Goal: Transaction & Acquisition: Subscribe to service/newsletter

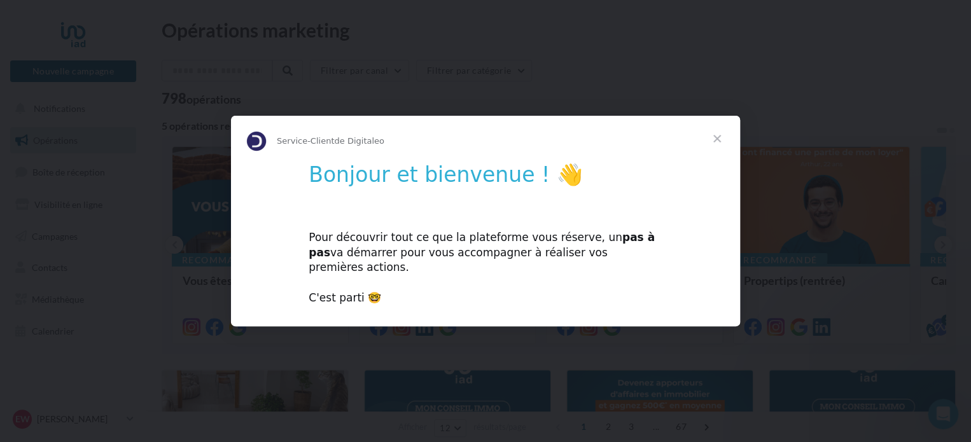
click at [550, 246] on div "Pour découvrir tout ce que la plateforme vous réserve, un pas à pas va démarrer…" at bounding box center [486, 260] width 354 height 91
click at [724, 146] on span "Fermer" at bounding box center [717, 139] width 46 height 46
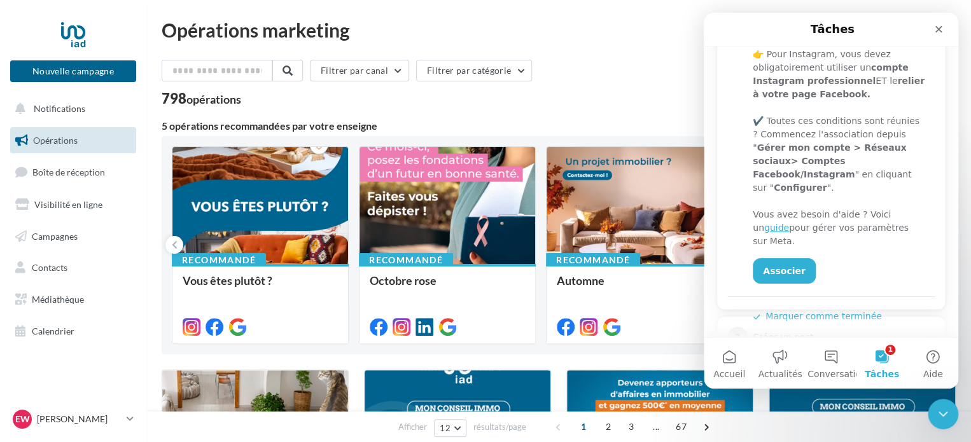
scroll to position [262, 0]
click at [783, 257] on link "Associer" at bounding box center [784, 269] width 63 height 25
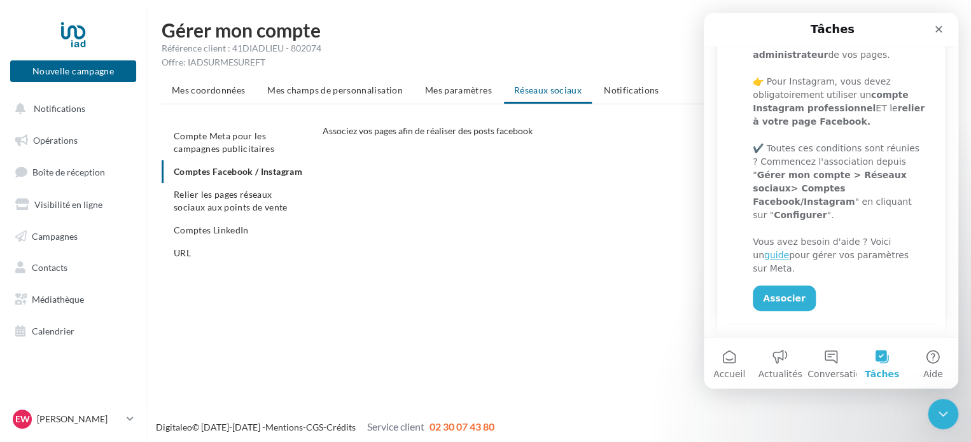
scroll to position [237, 0]
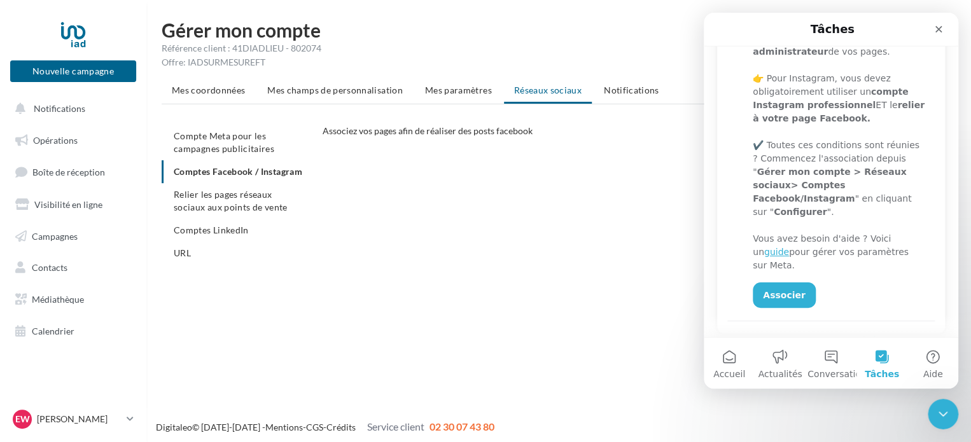
click at [455, 231] on div "CONFIGURER MES COMPTES POUR POSTER sur instagram et facebook Depuis Instagram, …" at bounding box center [644, 277] width 643 height 230
click at [229, 170] on ul "Compte Meta pour les campagnes publicitaires Comptes Facebook / Instagram Relie…" at bounding box center [237, 195] width 151 height 140
click at [933, 30] on icon "Fermer" at bounding box center [938, 29] width 10 height 10
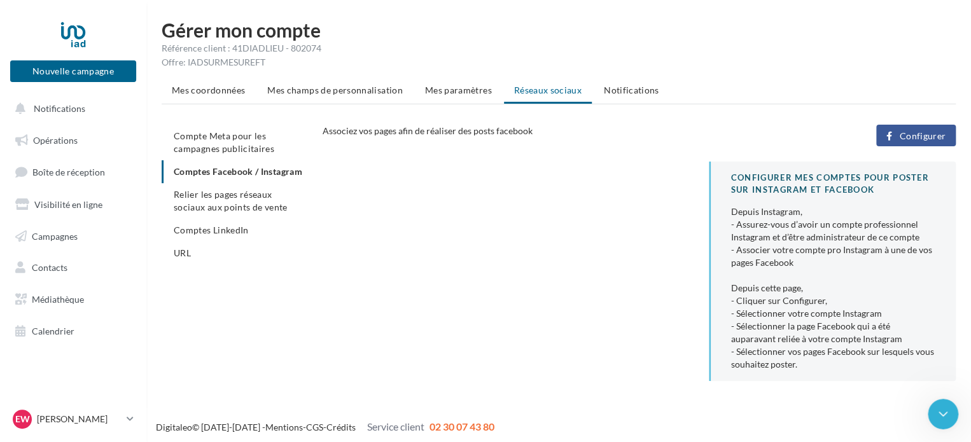
scroll to position [0, 0]
click at [908, 140] on span "Configurer" at bounding box center [922, 136] width 46 height 10
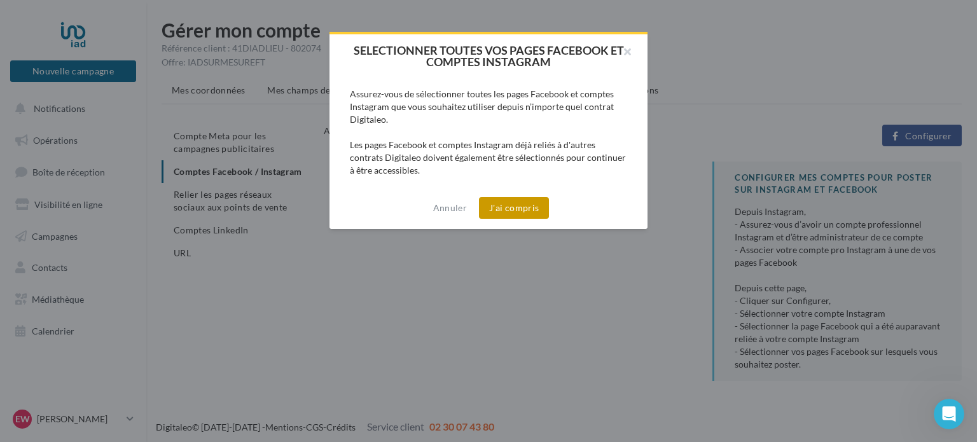
click at [531, 202] on button "J'ai compris" at bounding box center [514, 208] width 70 height 22
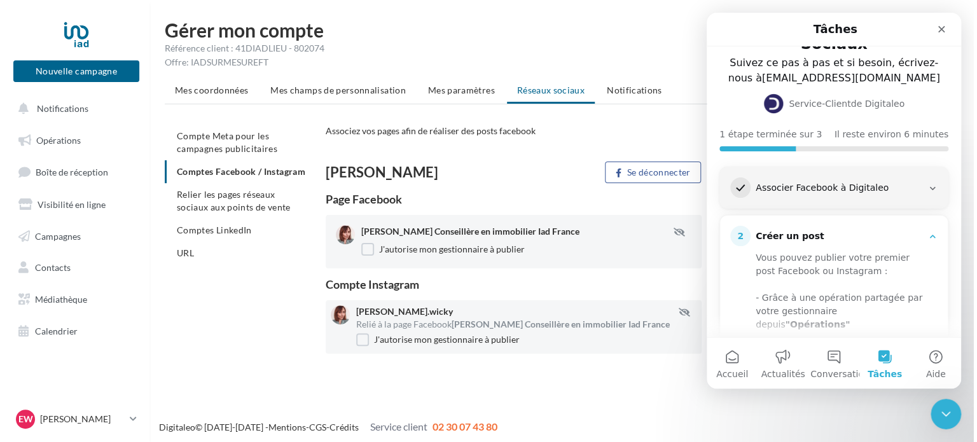
scroll to position [18, 0]
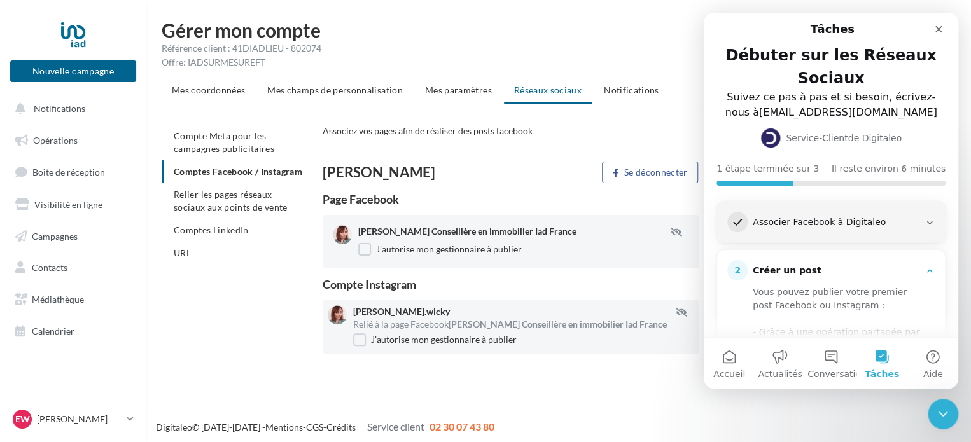
drag, startPoint x: 956, startPoint y: 262, endPoint x: 1670, endPoint y: 155, distance: 722.5
click at [223, 235] on span "Comptes LinkedIn" at bounding box center [211, 230] width 75 height 11
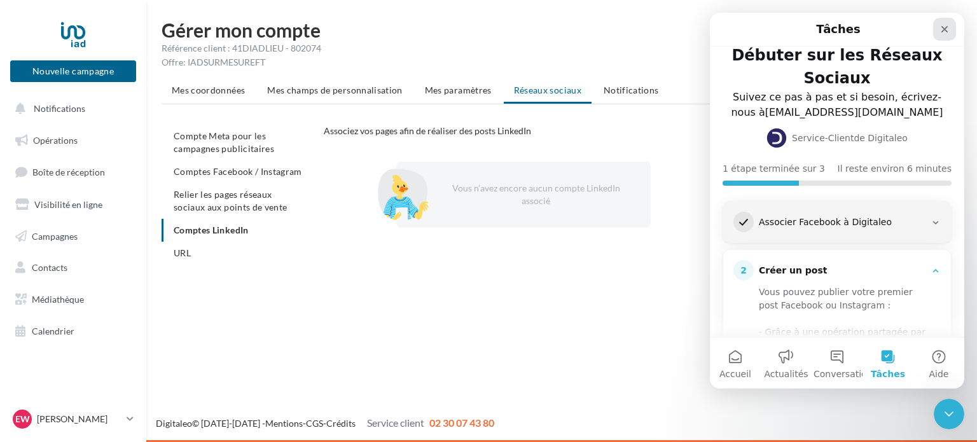
click at [939, 32] on div "Fermer" at bounding box center [944, 29] width 23 height 23
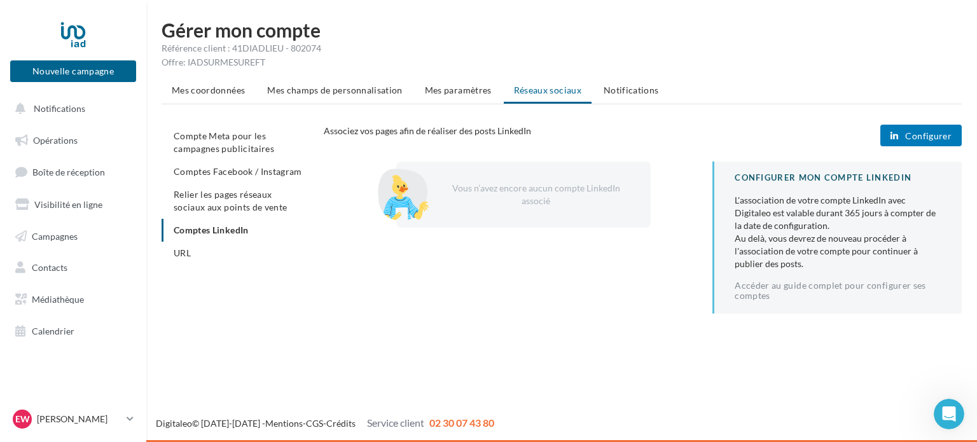
click at [918, 137] on span "Configurer" at bounding box center [928, 136] width 46 height 10
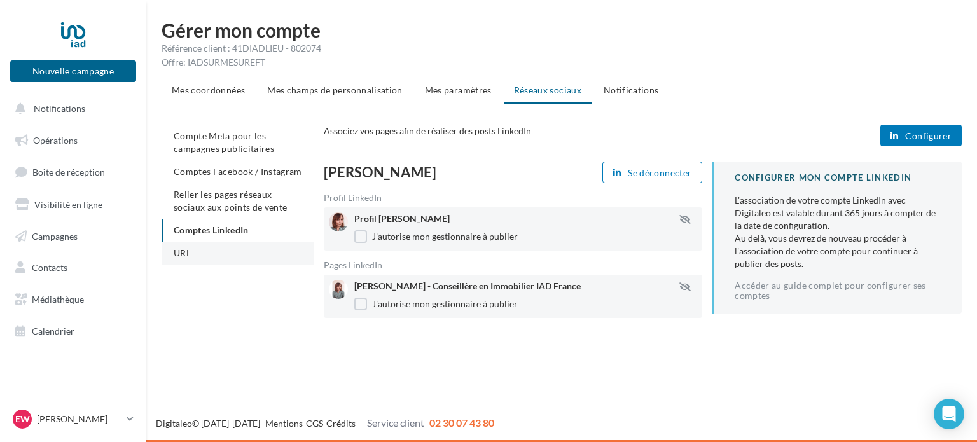
click at [206, 251] on li "URL" at bounding box center [238, 253] width 152 height 23
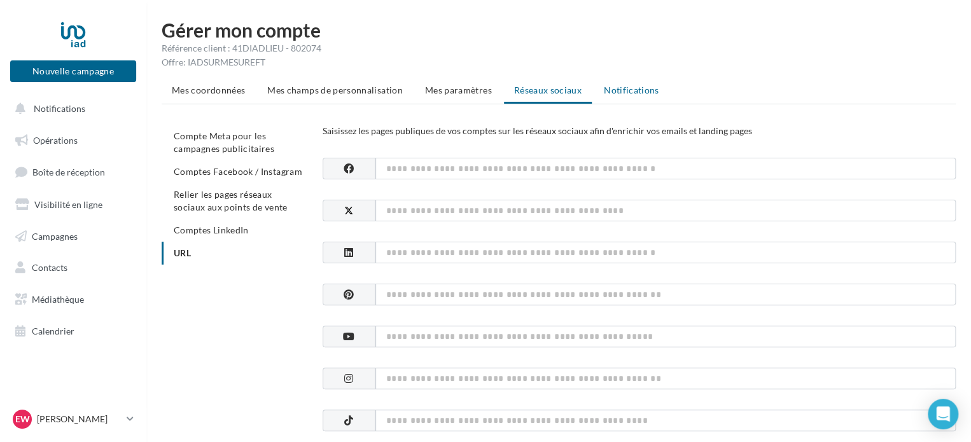
click at [635, 83] on li "Notifications" at bounding box center [632, 90] width 76 height 23
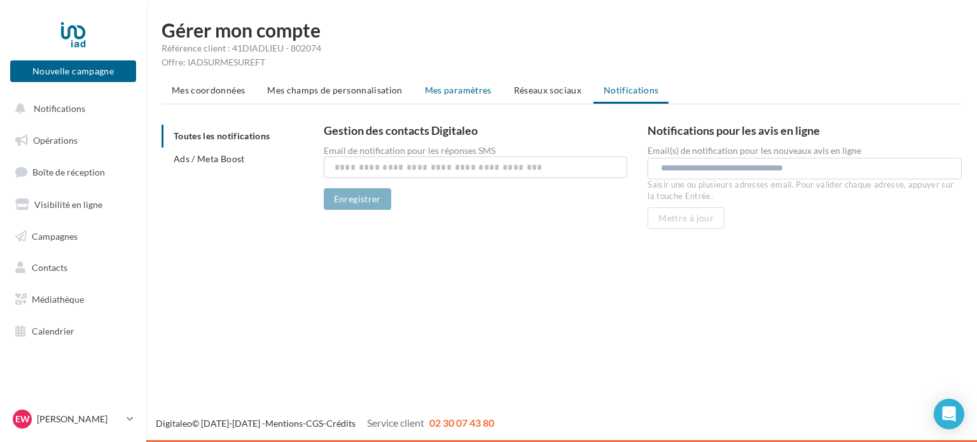
click at [435, 94] on span "Mes paramètres" at bounding box center [458, 90] width 67 height 11
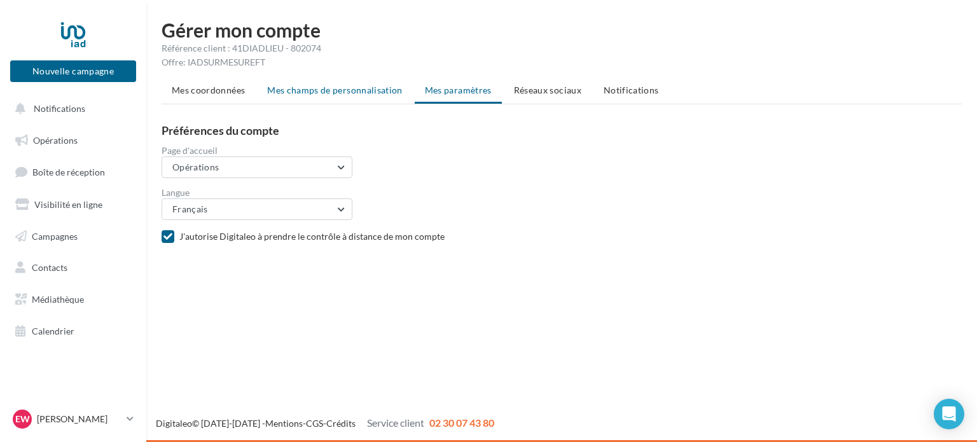
click at [384, 97] on li "Mes champs de personnalisation" at bounding box center [335, 90] width 156 height 23
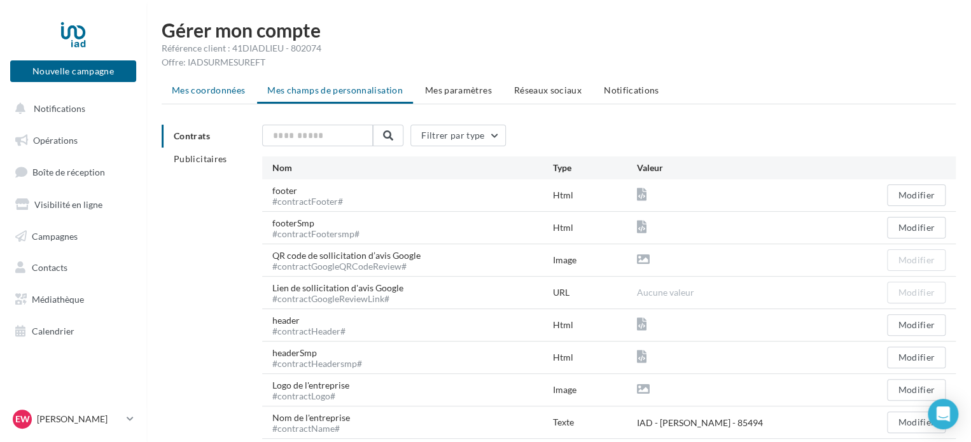
click at [211, 90] on span "Mes coordonnées" at bounding box center [208, 90] width 73 height 11
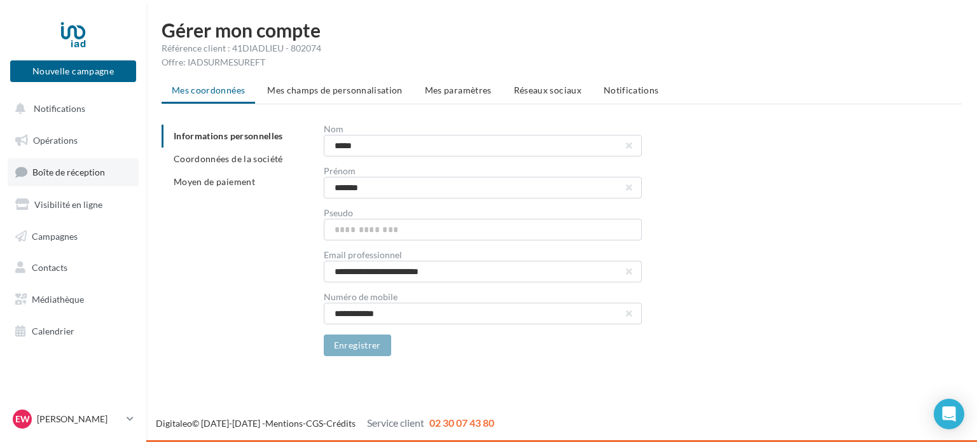
click at [107, 162] on link "Boîte de réception" at bounding box center [73, 171] width 131 height 27
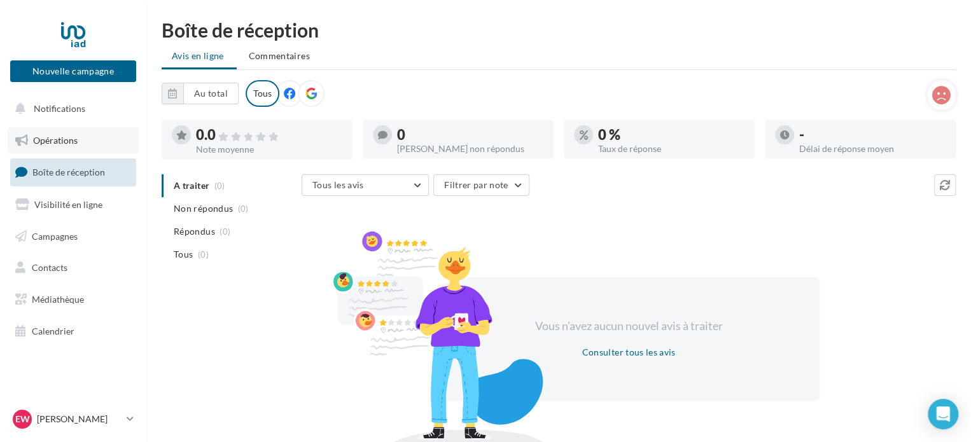
click at [74, 137] on span "Opérations" at bounding box center [55, 140] width 45 height 11
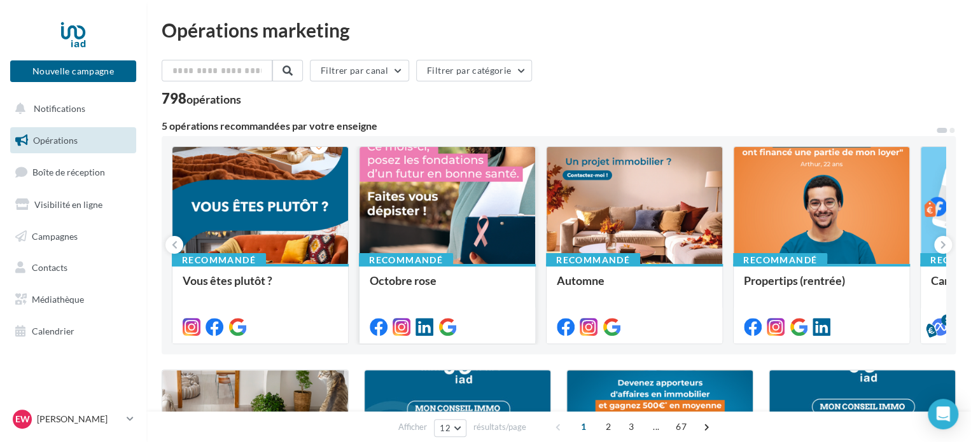
click at [411, 234] on div at bounding box center [448, 206] width 176 height 118
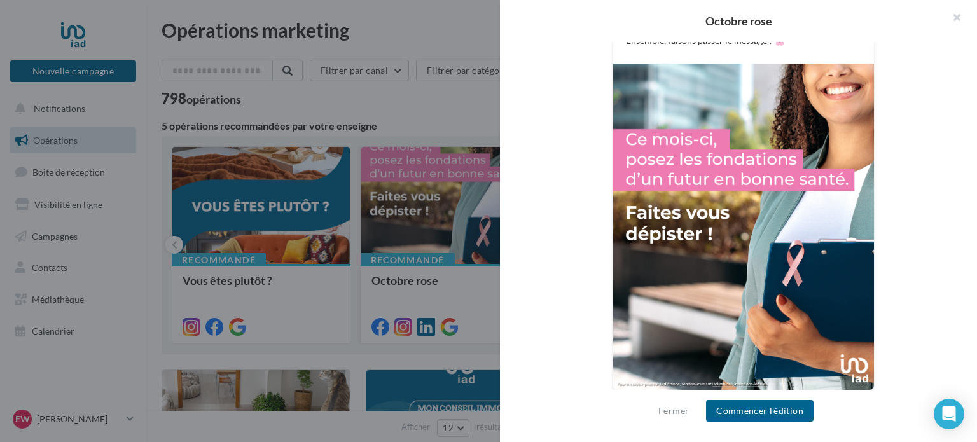
scroll to position [424, 0]
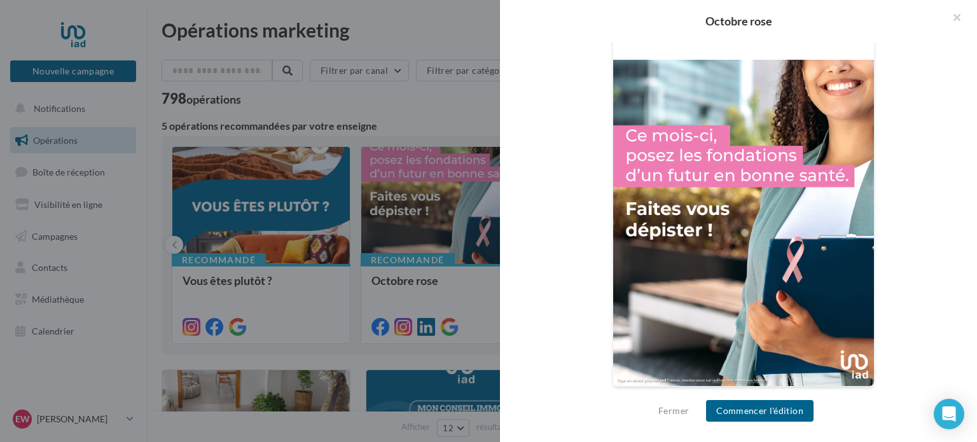
click at [892, 342] on div "FB Ma page Facebook 🎀 Octobre Rose 2025 🎀 Ce mois-ci, posons ensemble les fonda…" at bounding box center [744, 122] width 406 height 562
click at [771, 422] on div "Fermer Commencer l'édition" at bounding box center [738, 416] width 477 height 52
click at [776, 410] on button "Commencer l'édition" at bounding box center [760, 411] width 108 height 22
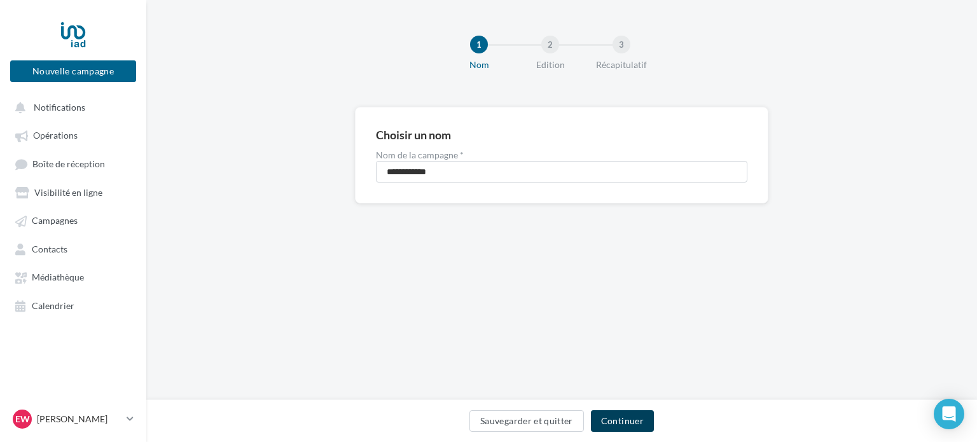
click at [624, 423] on button "Continuer" at bounding box center [622, 421] width 63 height 22
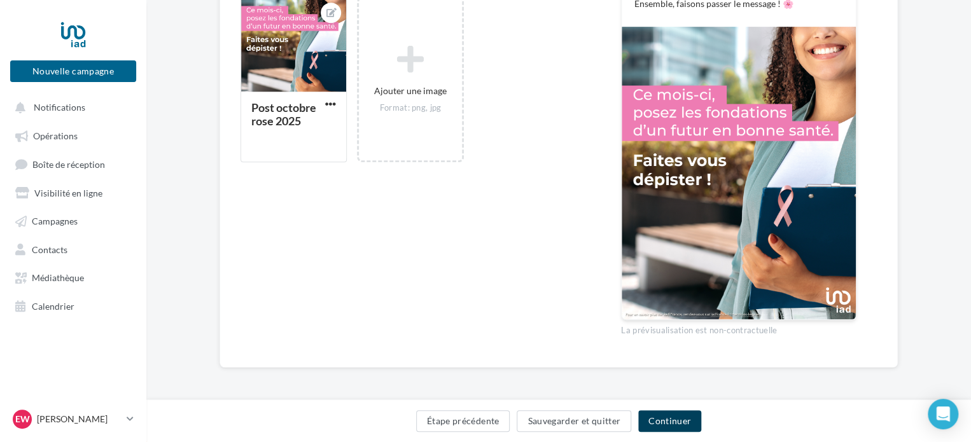
scroll to position [60, 0]
click at [683, 427] on button "Continuer" at bounding box center [669, 421] width 63 height 22
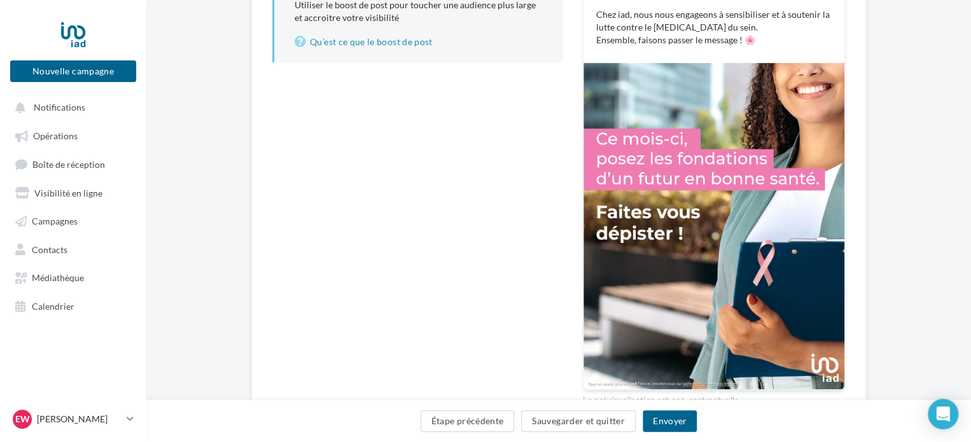
scroll to position [385, 0]
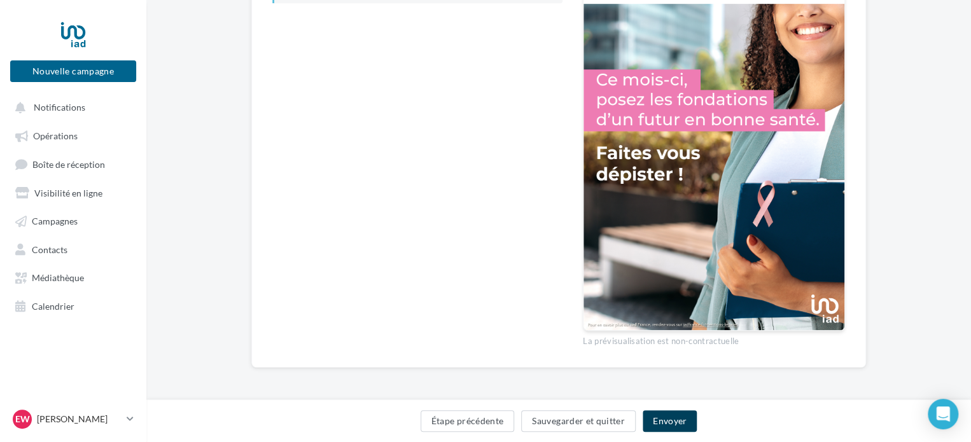
click at [671, 422] on button "Envoyer" at bounding box center [670, 421] width 54 height 22
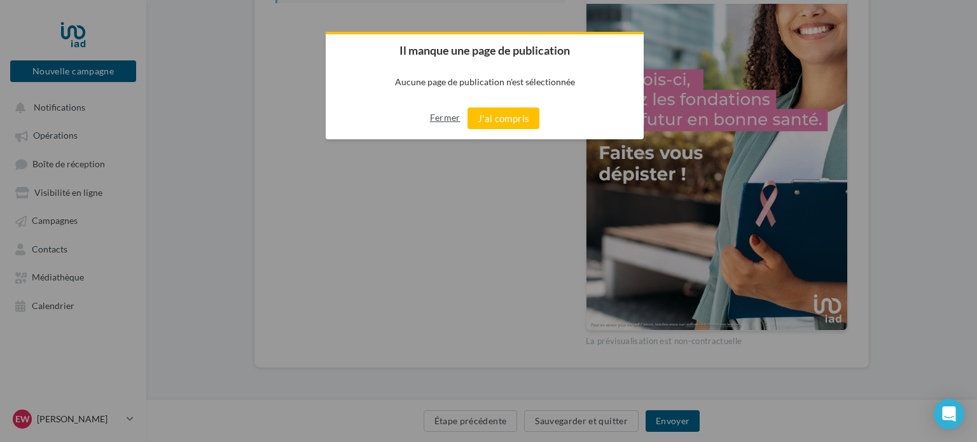
click at [441, 121] on button "Fermer" at bounding box center [445, 118] width 31 height 20
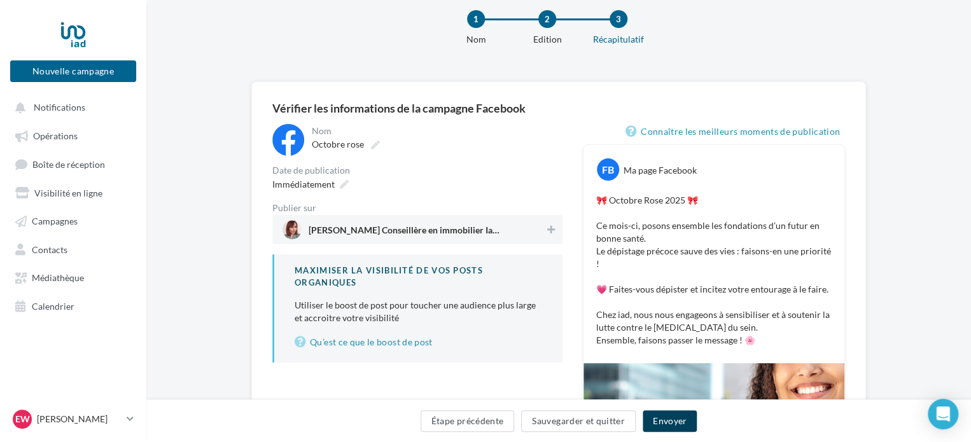
scroll to position [15, 0]
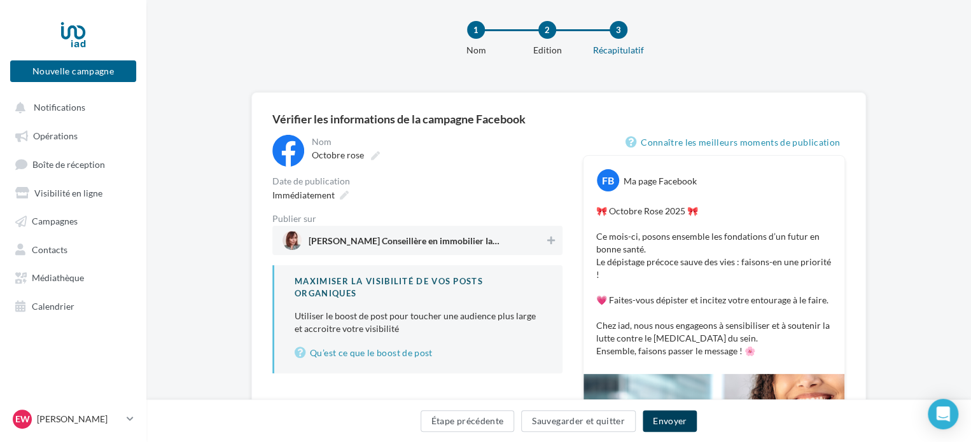
click at [637, 181] on div "Ma page Facebook" at bounding box center [660, 181] width 73 height 13
click at [550, 236] on icon at bounding box center [551, 240] width 8 height 9
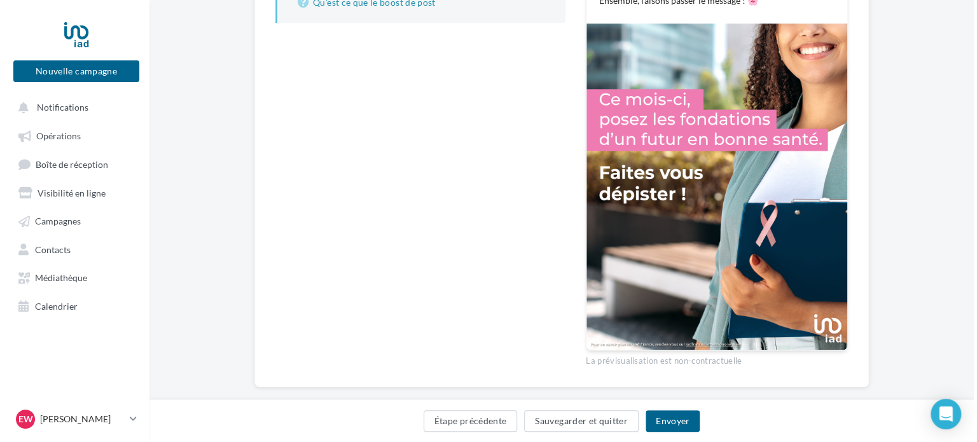
scroll to position [385, 0]
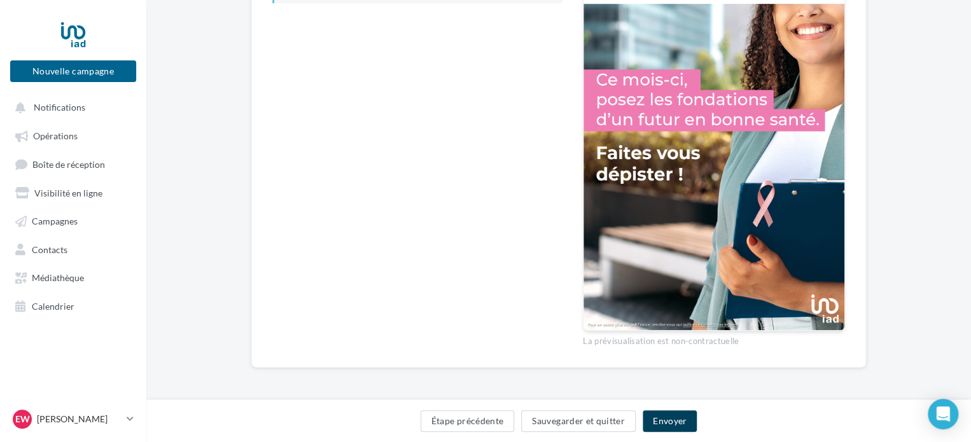
click at [670, 418] on button "Envoyer" at bounding box center [670, 421] width 54 height 22
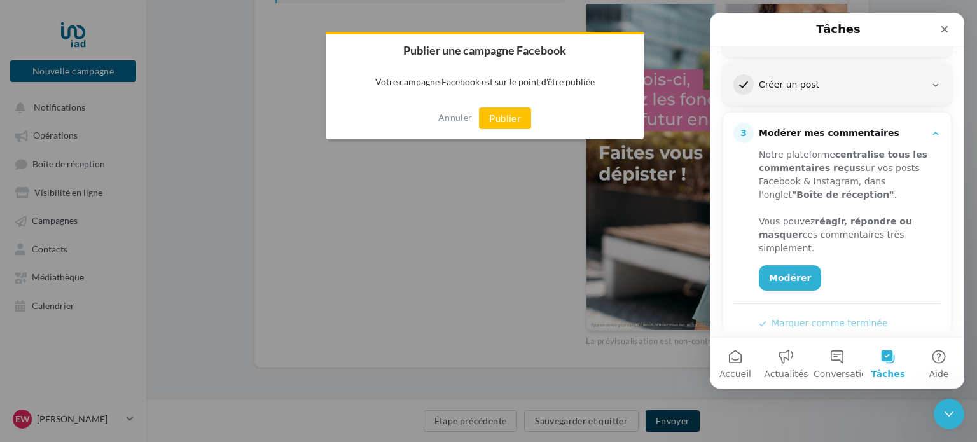
scroll to position [228, 0]
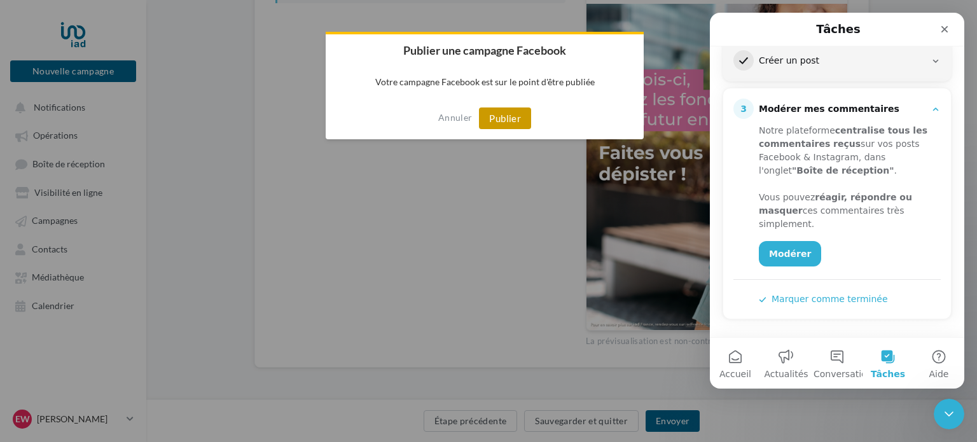
click at [514, 119] on button "Publier" at bounding box center [505, 119] width 52 height 22
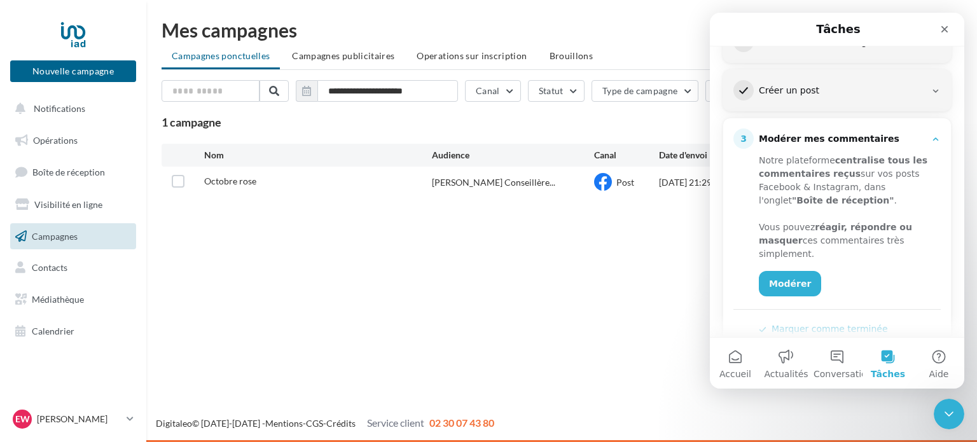
scroll to position [218, 0]
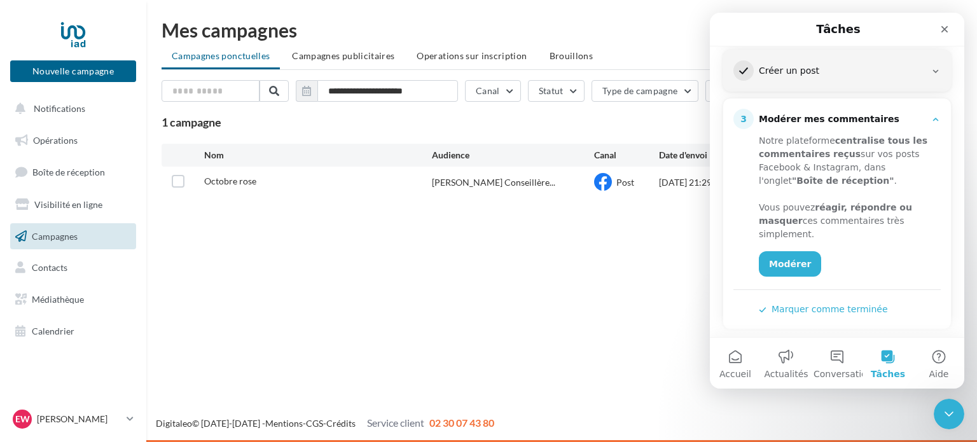
drag, startPoint x: 962, startPoint y: 174, endPoint x: 1687, endPoint y: 302, distance: 736.1
click at [786, 256] on link "Modérer" at bounding box center [790, 263] width 62 height 25
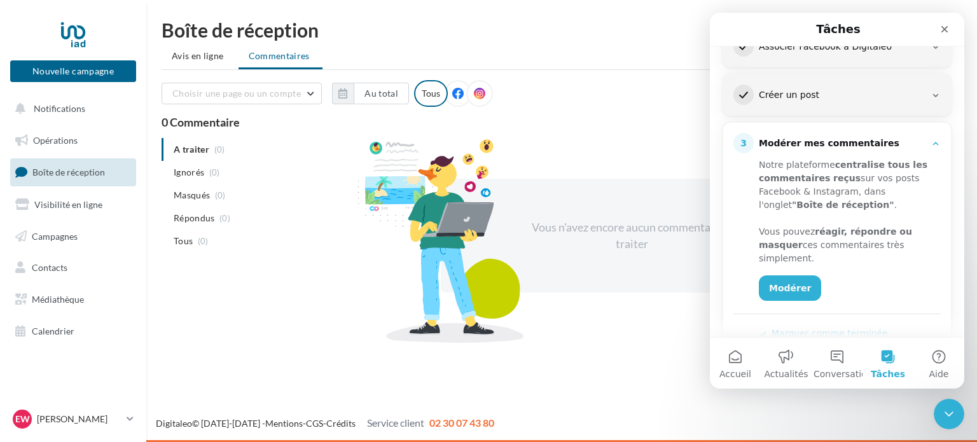
scroll to position [228, 0]
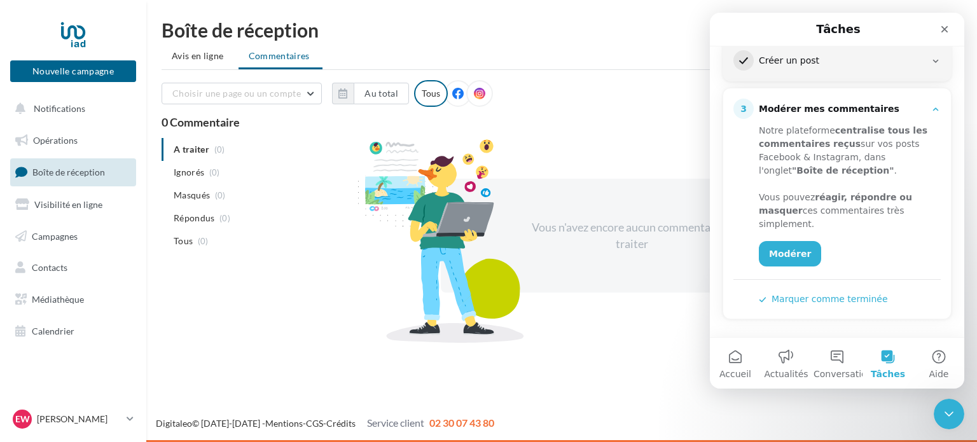
click at [821, 293] on button "Marquer comme terminée" at bounding box center [823, 299] width 129 height 13
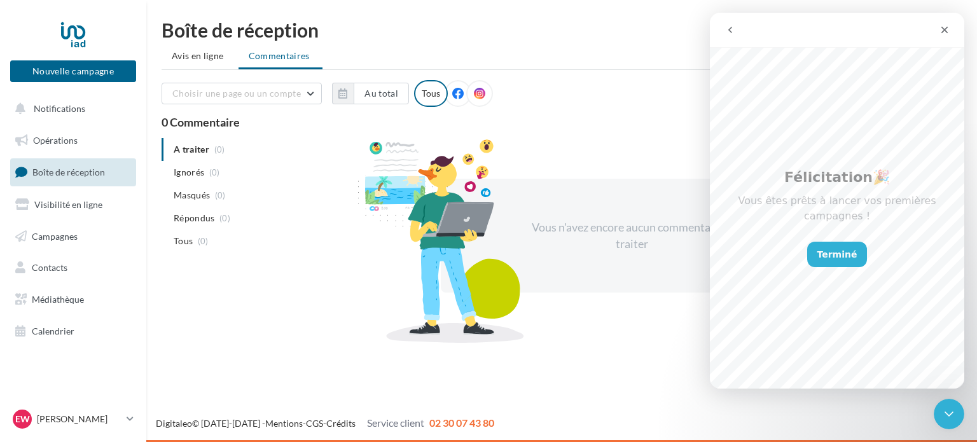
scroll to position [0, 0]
click at [848, 242] on button "Terminé" at bounding box center [837, 254] width 60 height 25
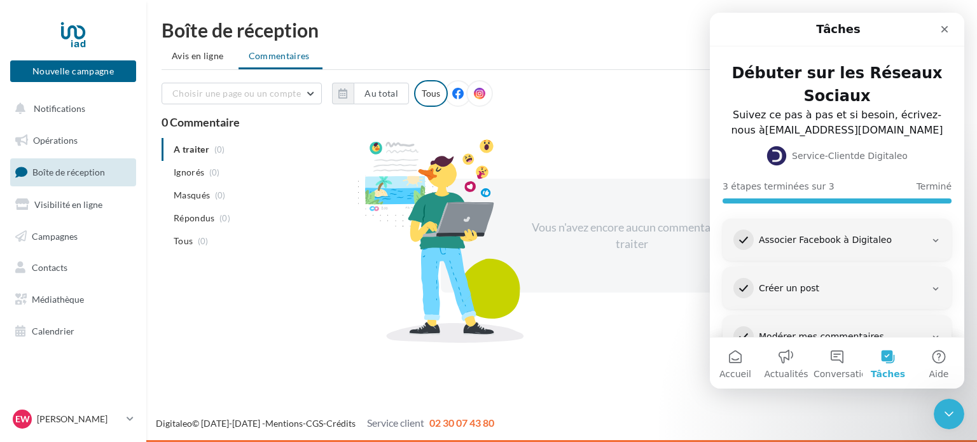
scroll to position [38, 0]
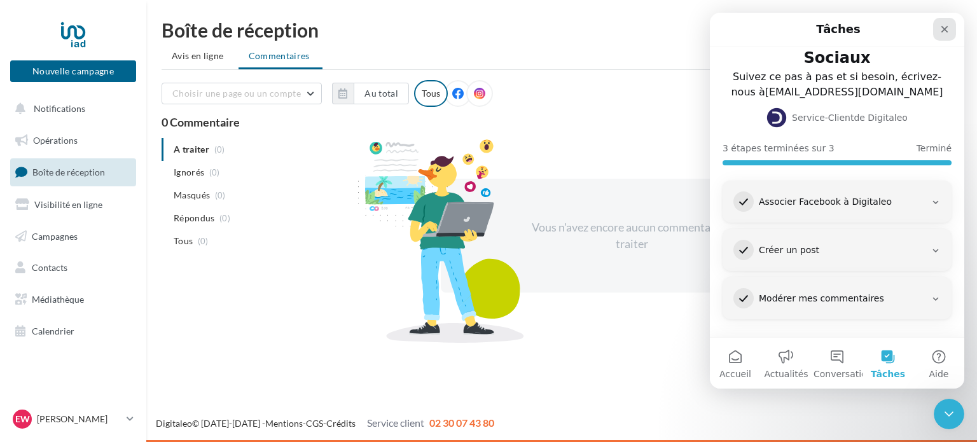
click at [941, 25] on icon "Fermer" at bounding box center [945, 29] width 10 height 10
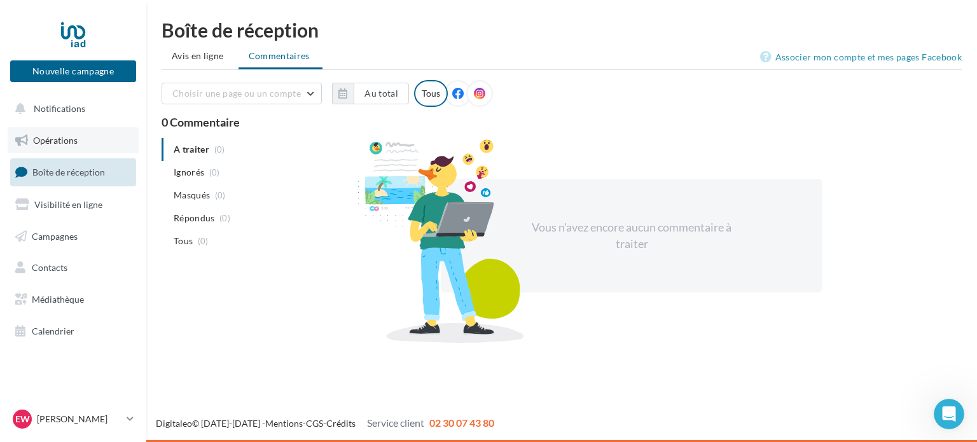
click at [70, 139] on span "Opérations" at bounding box center [55, 140] width 45 height 11
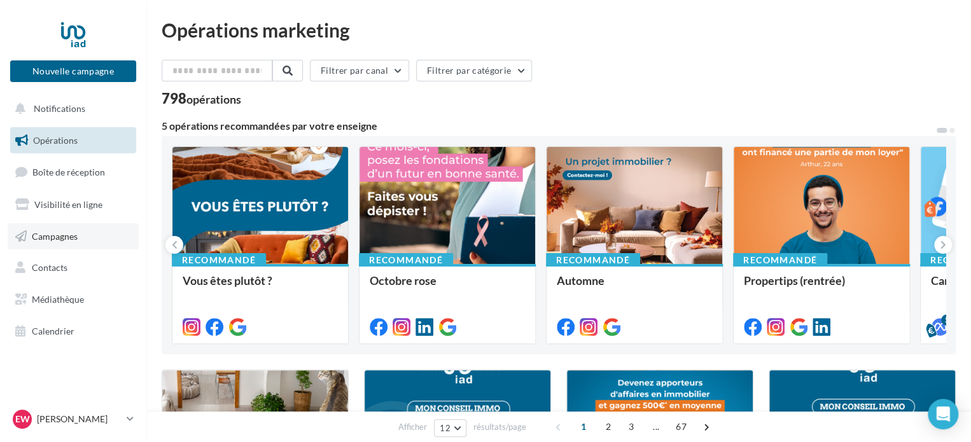
click at [72, 244] on link "Campagnes" at bounding box center [73, 236] width 131 height 27
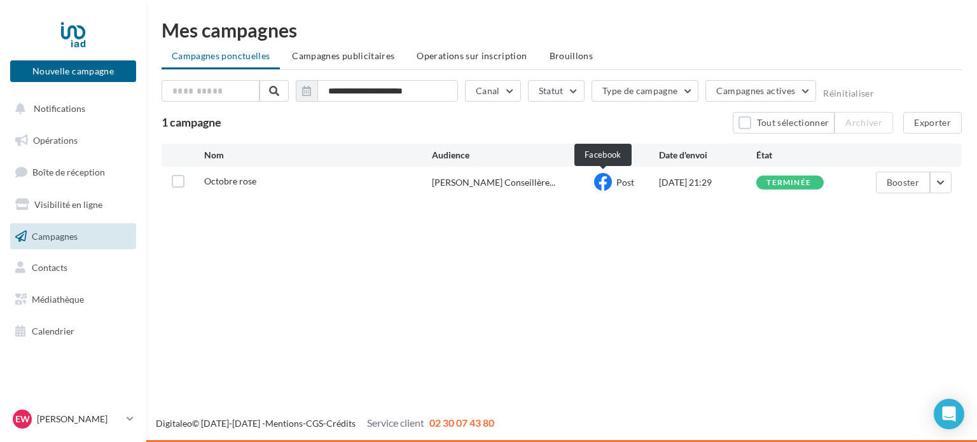
click at [596, 185] on icon at bounding box center [603, 182] width 18 height 18
click at [172, 183] on label at bounding box center [178, 181] width 13 height 13
click at [942, 185] on button "button" at bounding box center [941, 183] width 22 height 22
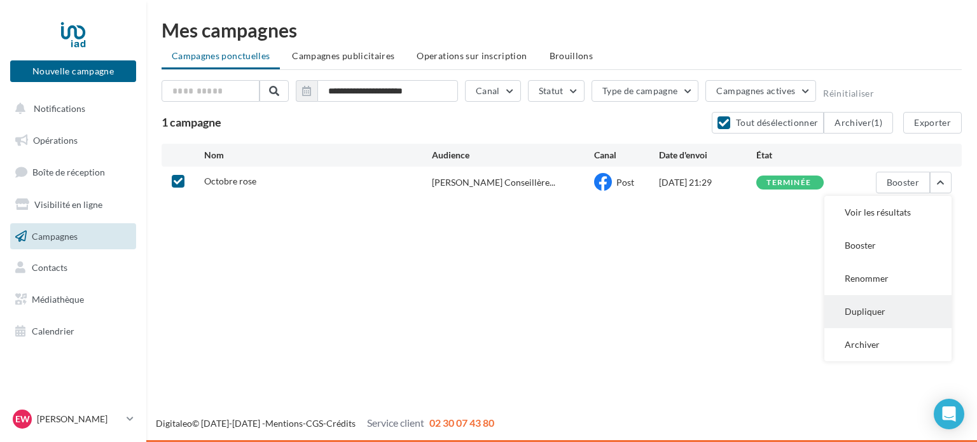
click at [883, 300] on button "Dupliquer" at bounding box center [888, 311] width 127 height 33
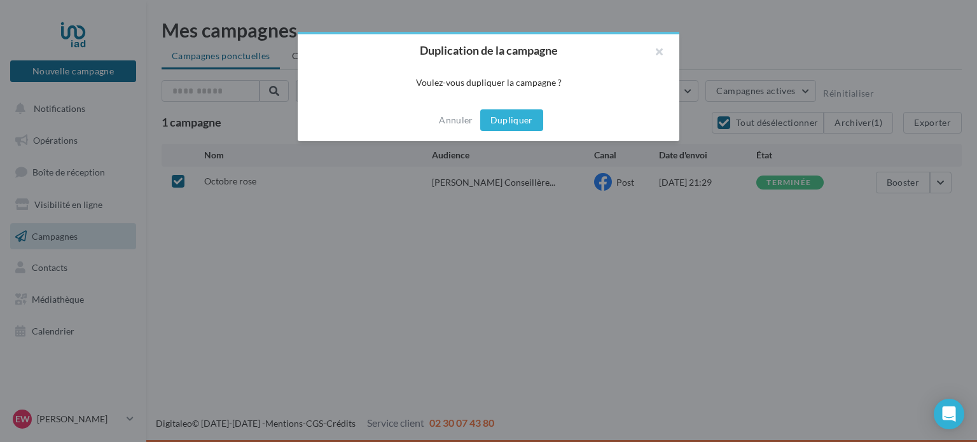
click at [527, 125] on button "Dupliquer" at bounding box center [511, 120] width 63 height 22
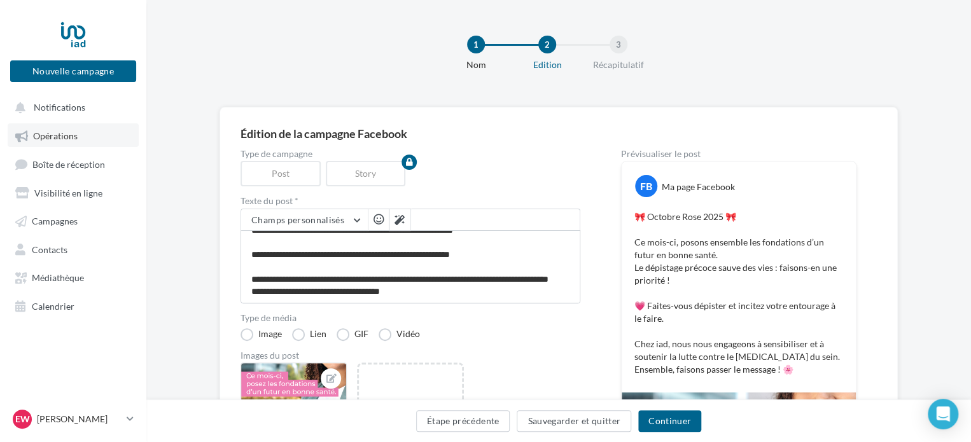
click at [57, 134] on span "Opérations" at bounding box center [55, 135] width 45 height 11
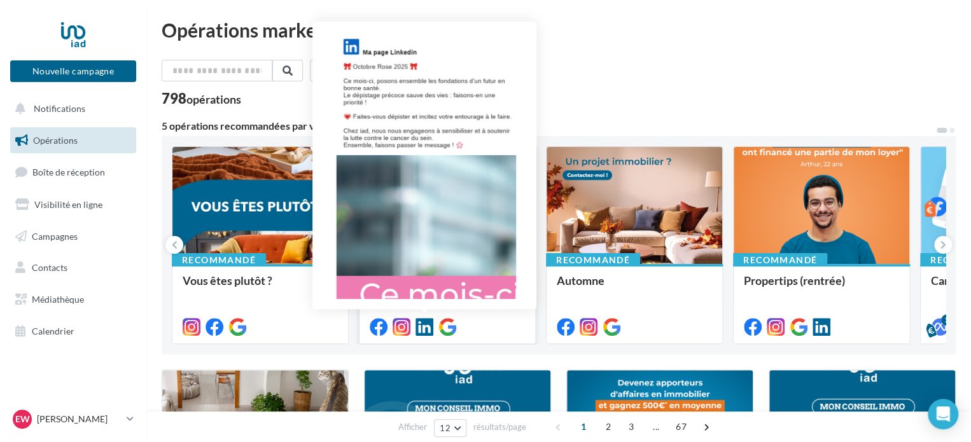
click at [428, 328] on icon at bounding box center [425, 327] width 18 height 18
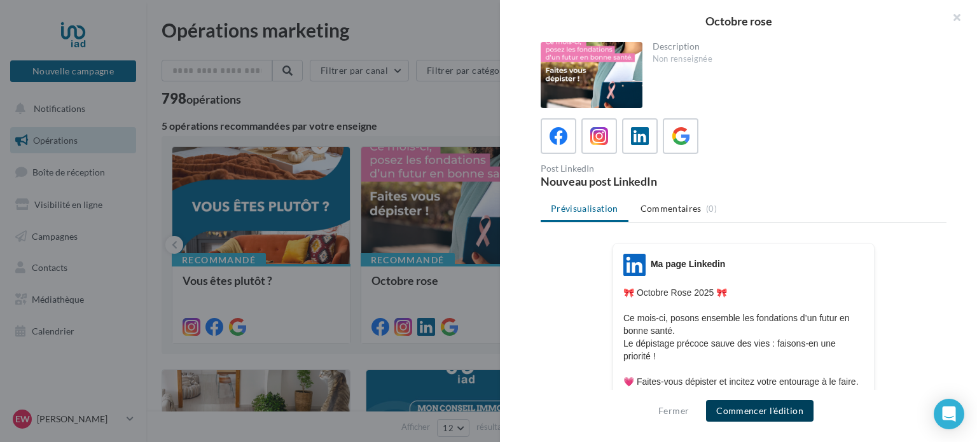
click at [769, 409] on button "Commencer l'édition" at bounding box center [760, 411] width 108 height 22
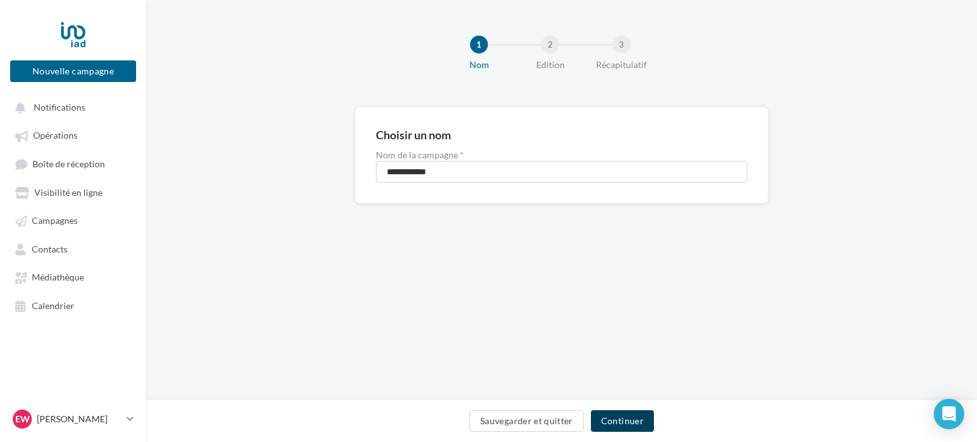
click at [616, 417] on button "Continuer" at bounding box center [622, 421] width 63 height 22
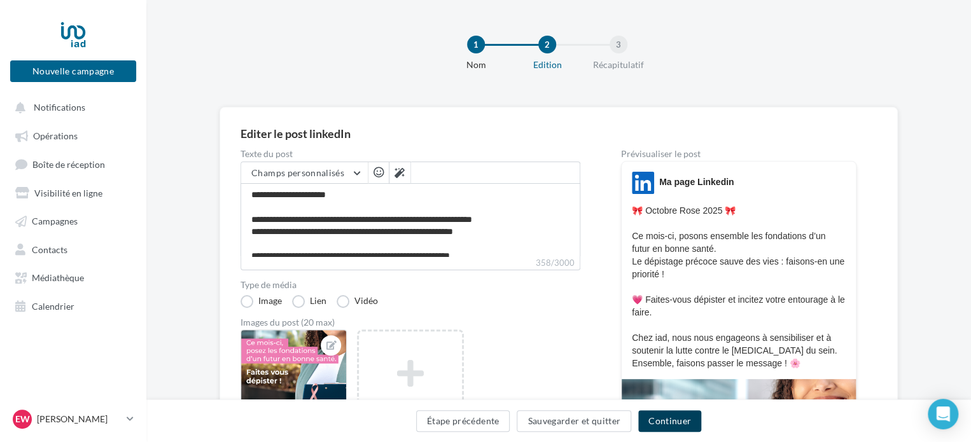
click at [658, 415] on button "Continuer" at bounding box center [669, 421] width 63 height 22
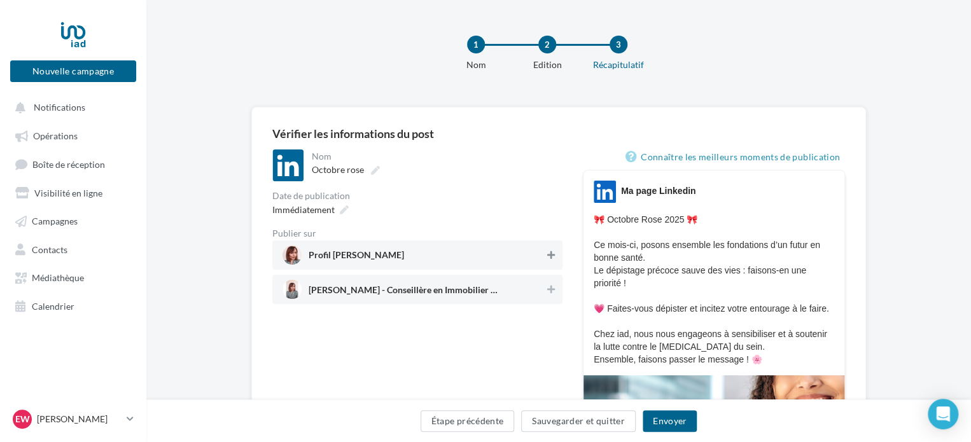
click at [555, 257] on button at bounding box center [551, 255] width 13 height 15
click at [555, 295] on button at bounding box center [551, 289] width 13 height 15
click at [553, 259] on icon at bounding box center [550, 255] width 9 height 9
click at [673, 429] on button "Envoyer" at bounding box center [670, 421] width 54 height 22
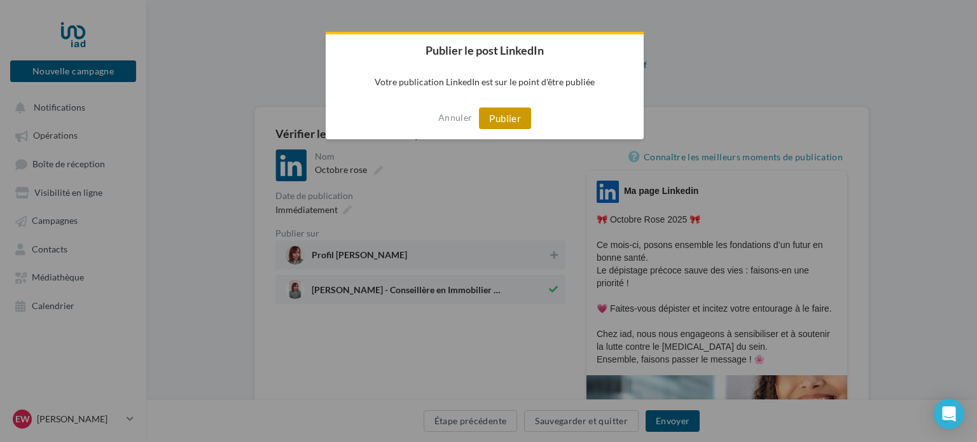
click at [517, 122] on button "Publier" at bounding box center [505, 119] width 52 height 22
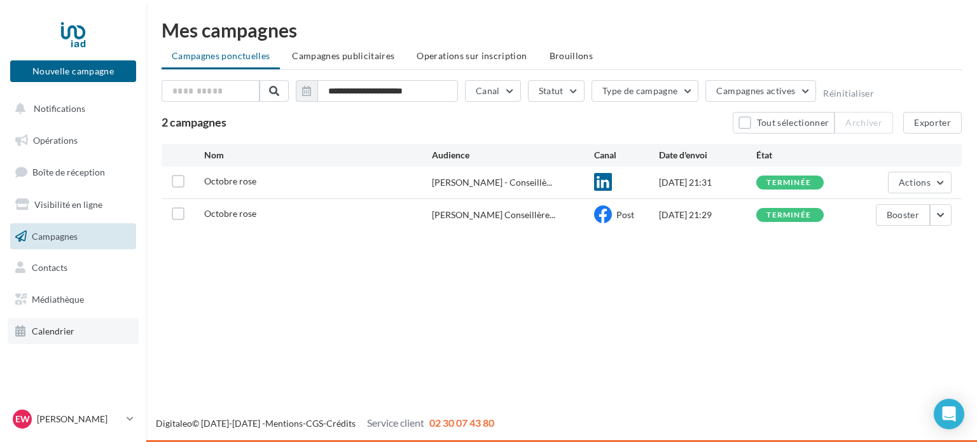
click at [67, 332] on span "Calendrier" at bounding box center [53, 331] width 43 height 11
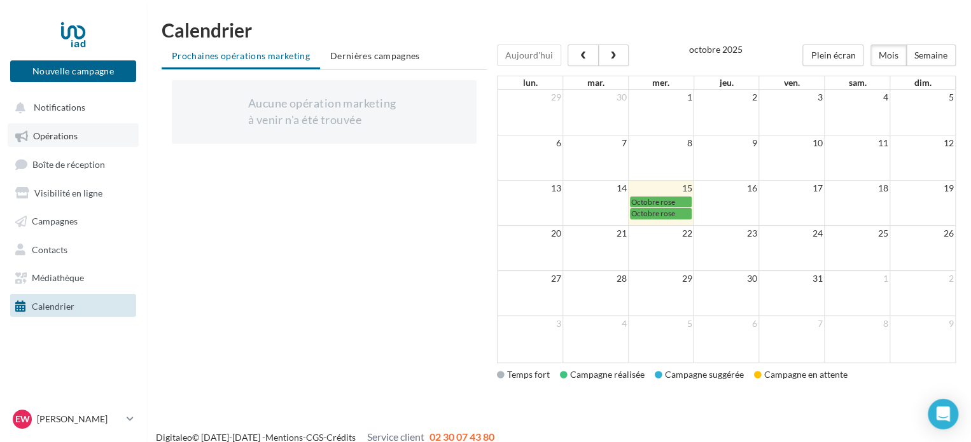
click at [68, 129] on link "Opérations" at bounding box center [73, 134] width 131 height 23
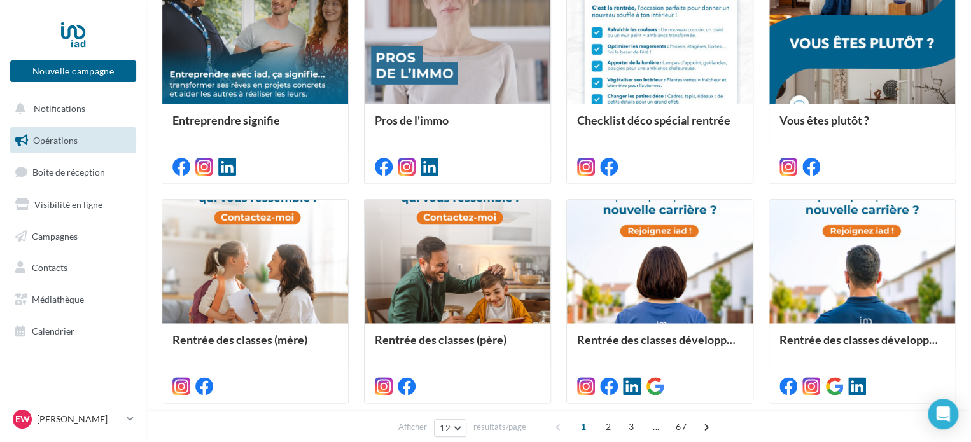
scroll to position [676, 0]
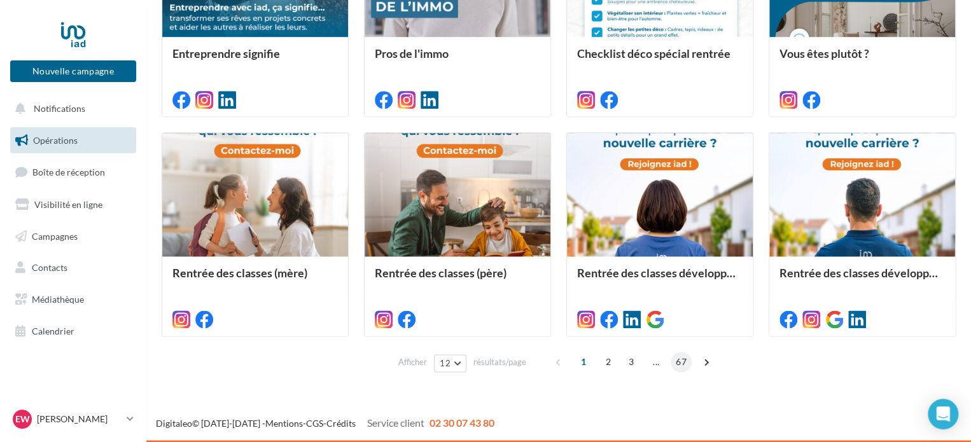
click at [686, 365] on span "67" at bounding box center [681, 362] width 21 height 20
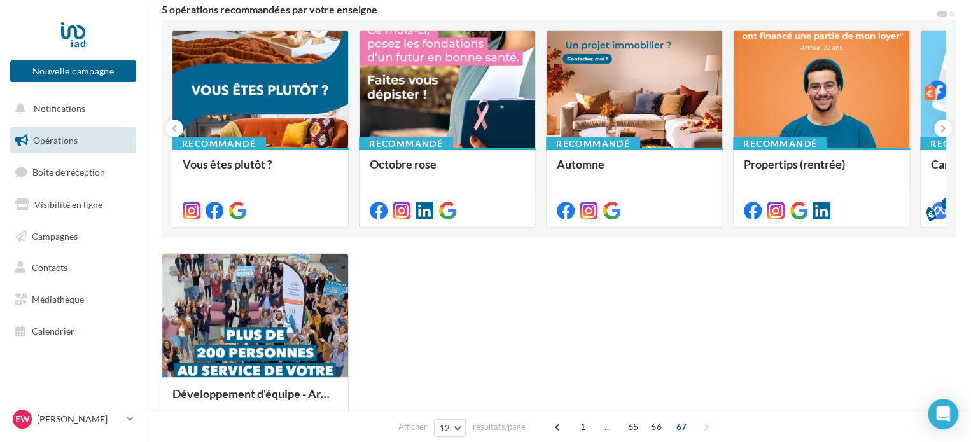
scroll to position [0, 0]
